Goal: Find specific page/section: Find specific page/section

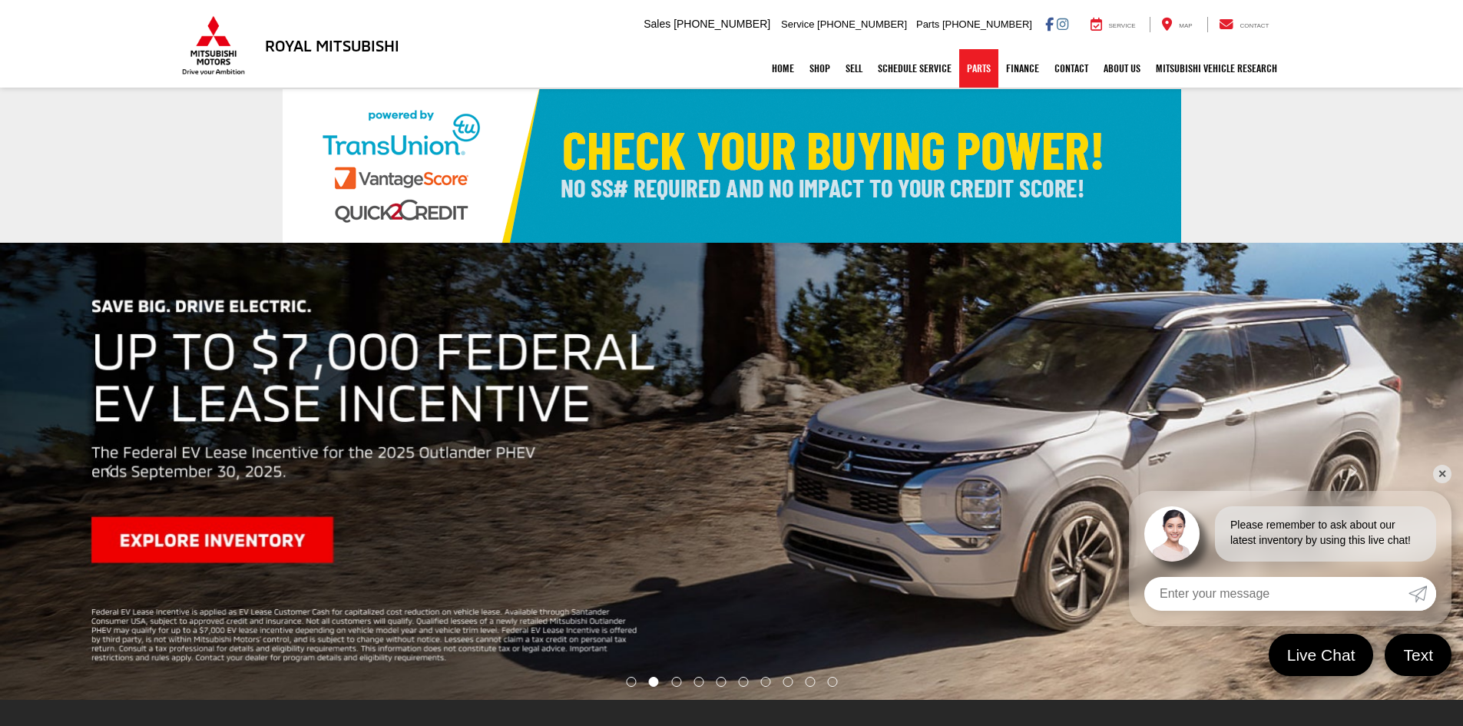
click at [972, 78] on link "Parts" at bounding box center [978, 68] width 39 height 38
